Goal: Find specific page/section: Find specific page/section

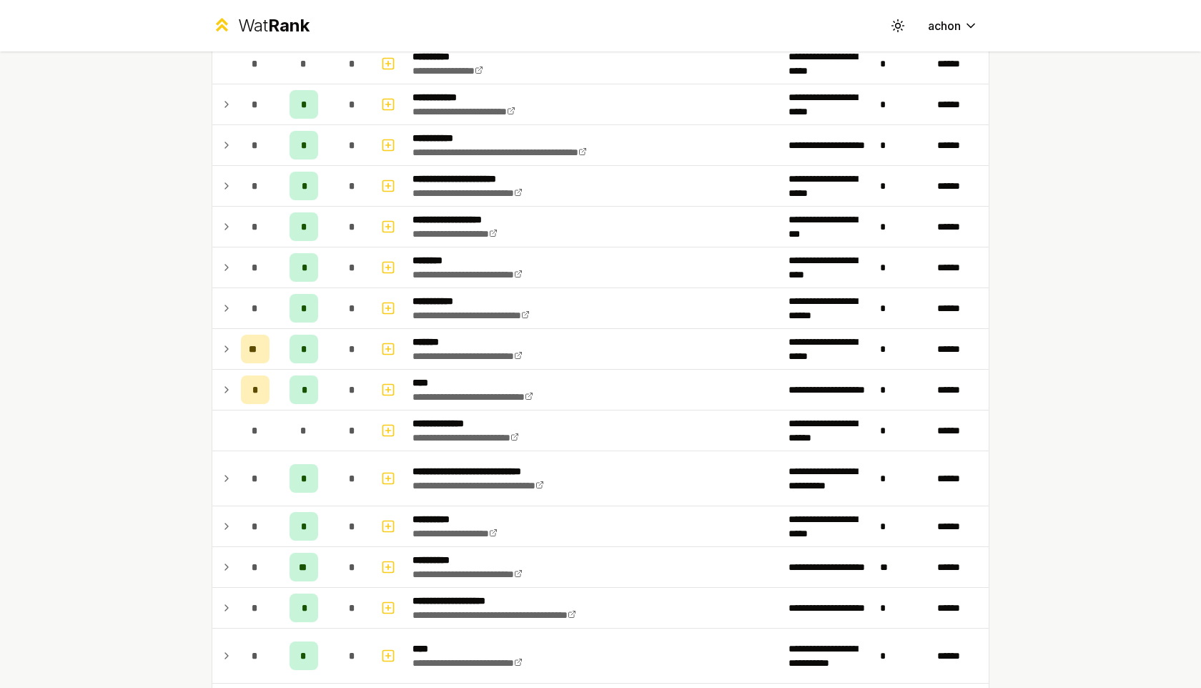
scroll to position [1311, 0]
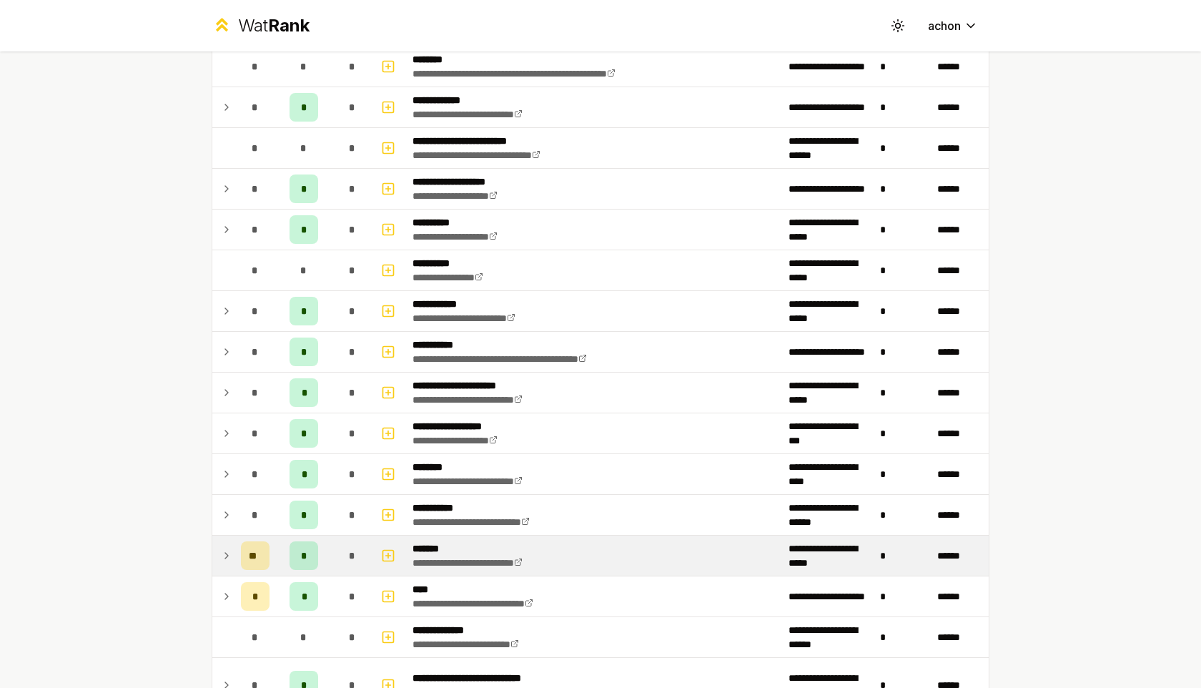
click at [226, 566] on td at bounding box center [223, 556] width 23 height 40
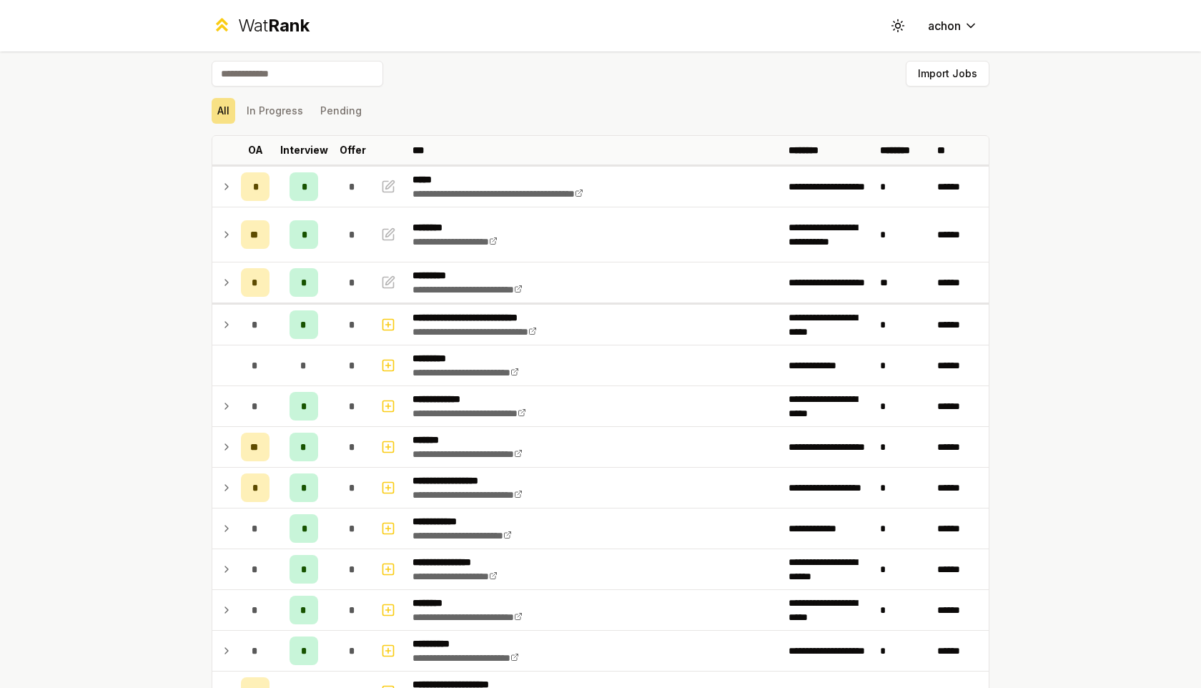
scroll to position [0, 0]
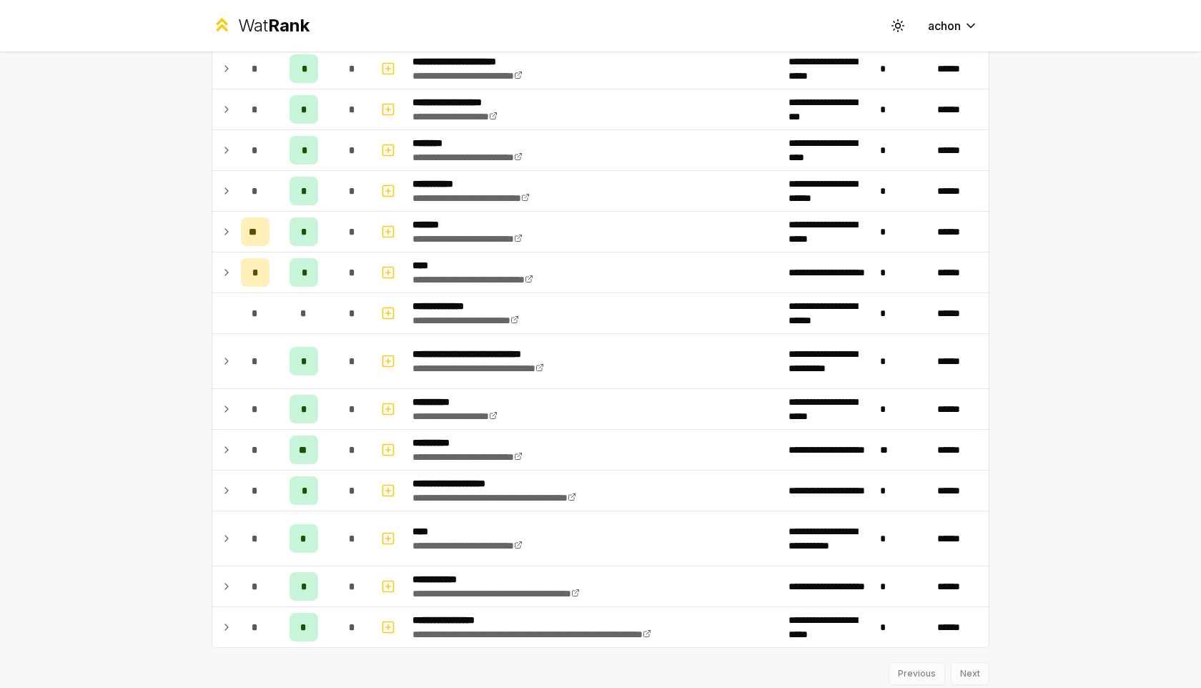
scroll to position [1683, 0]
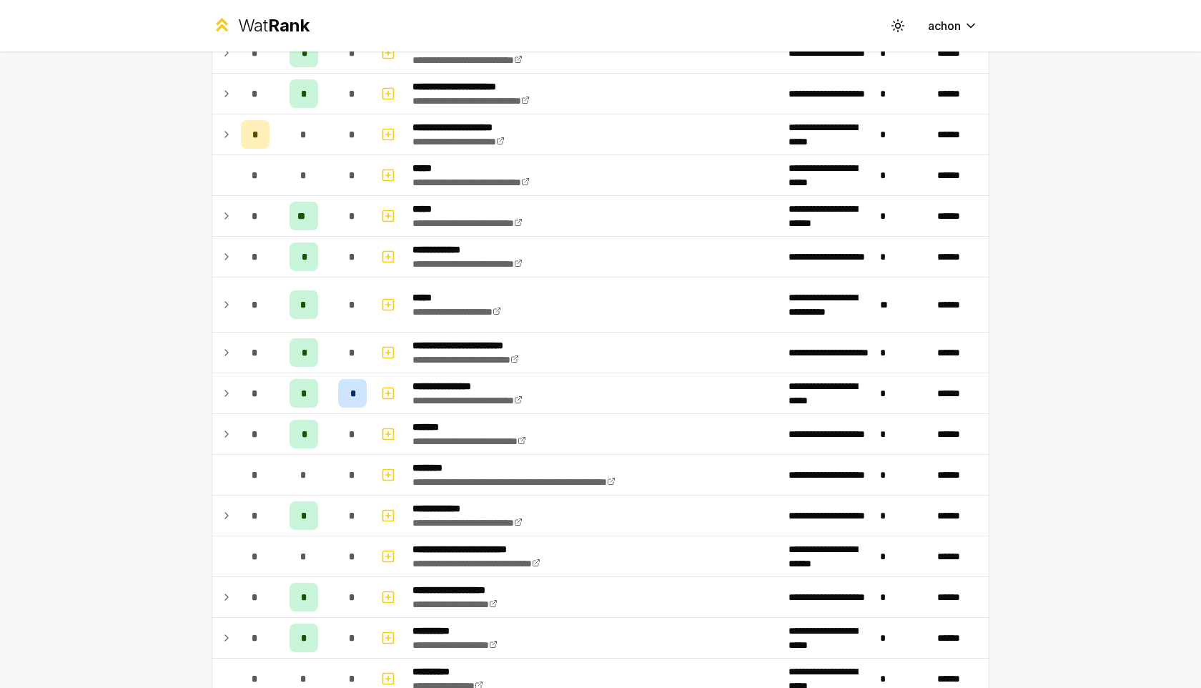
scroll to position [1683, 0]
